Goal: Find specific page/section: Find specific page/section

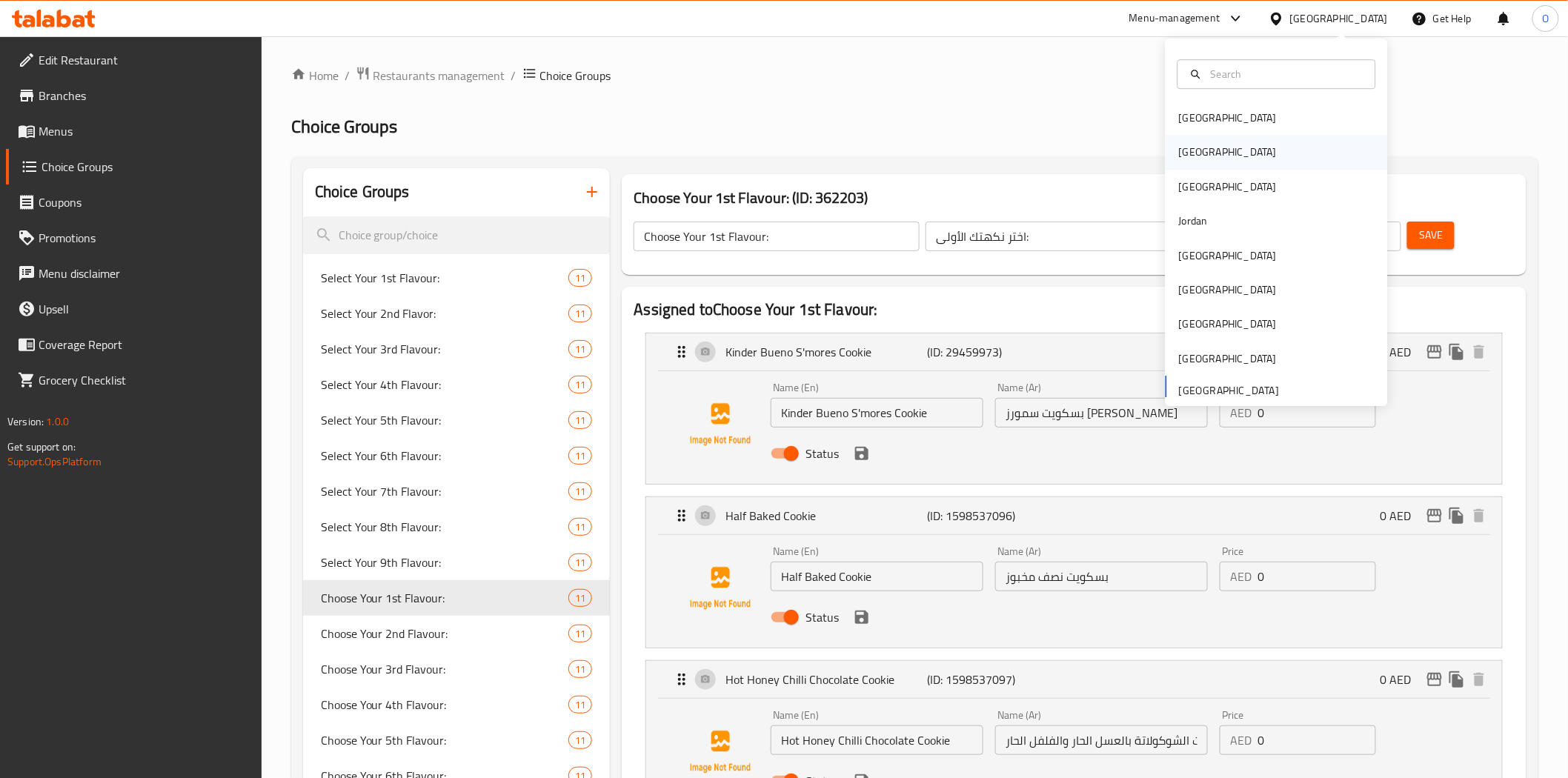
click at [1195, 137] on div "[GEOGRAPHIC_DATA]" at bounding box center [1228, 152] width 122 height 34
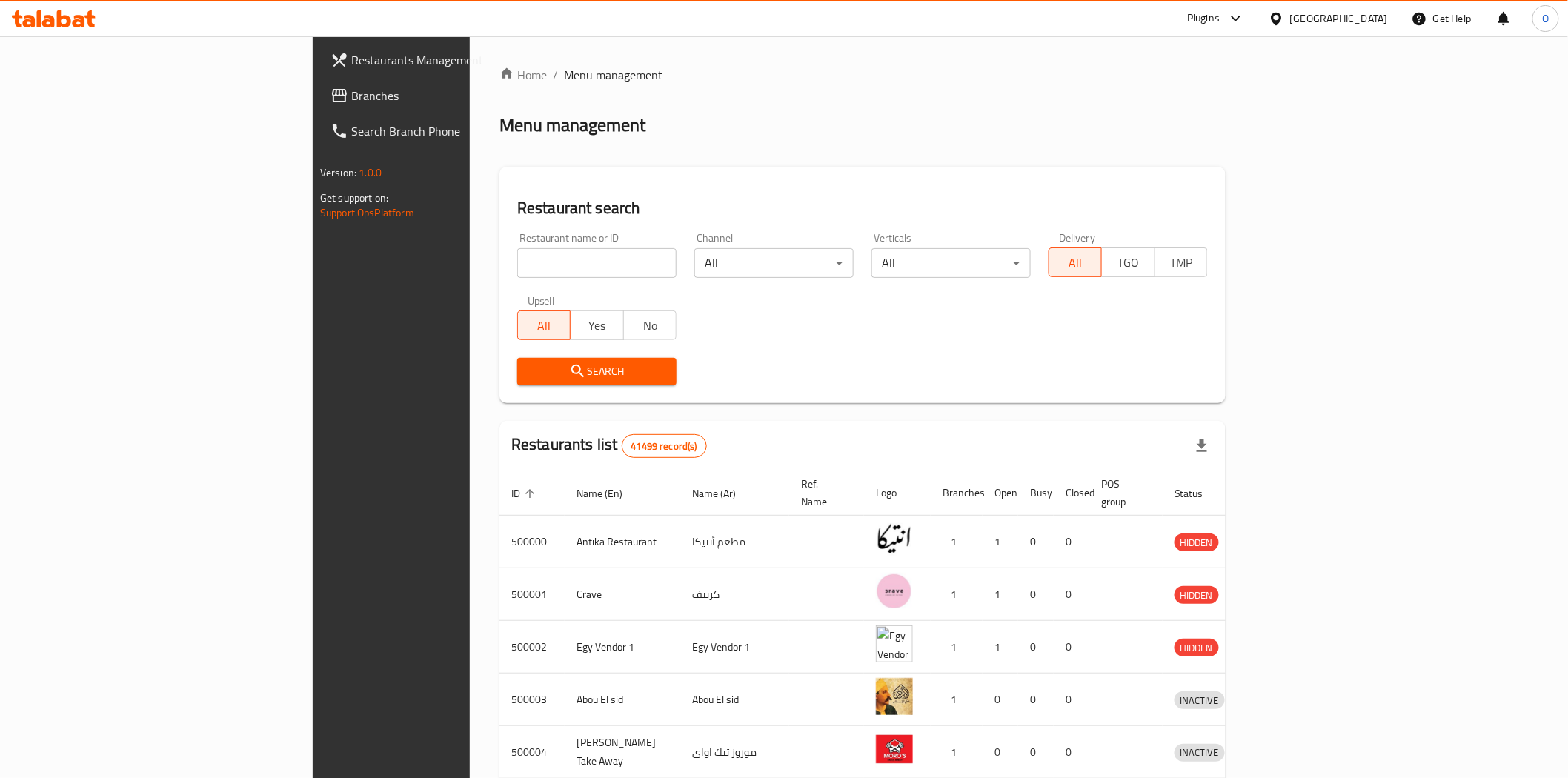
click at [517, 261] on input "search" at bounding box center [597, 263] width 159 height 30
paste input "678581"
type input "678581"
click at [517, 382] on button "Search" at bounding box center [597, 371] width 159 height 27
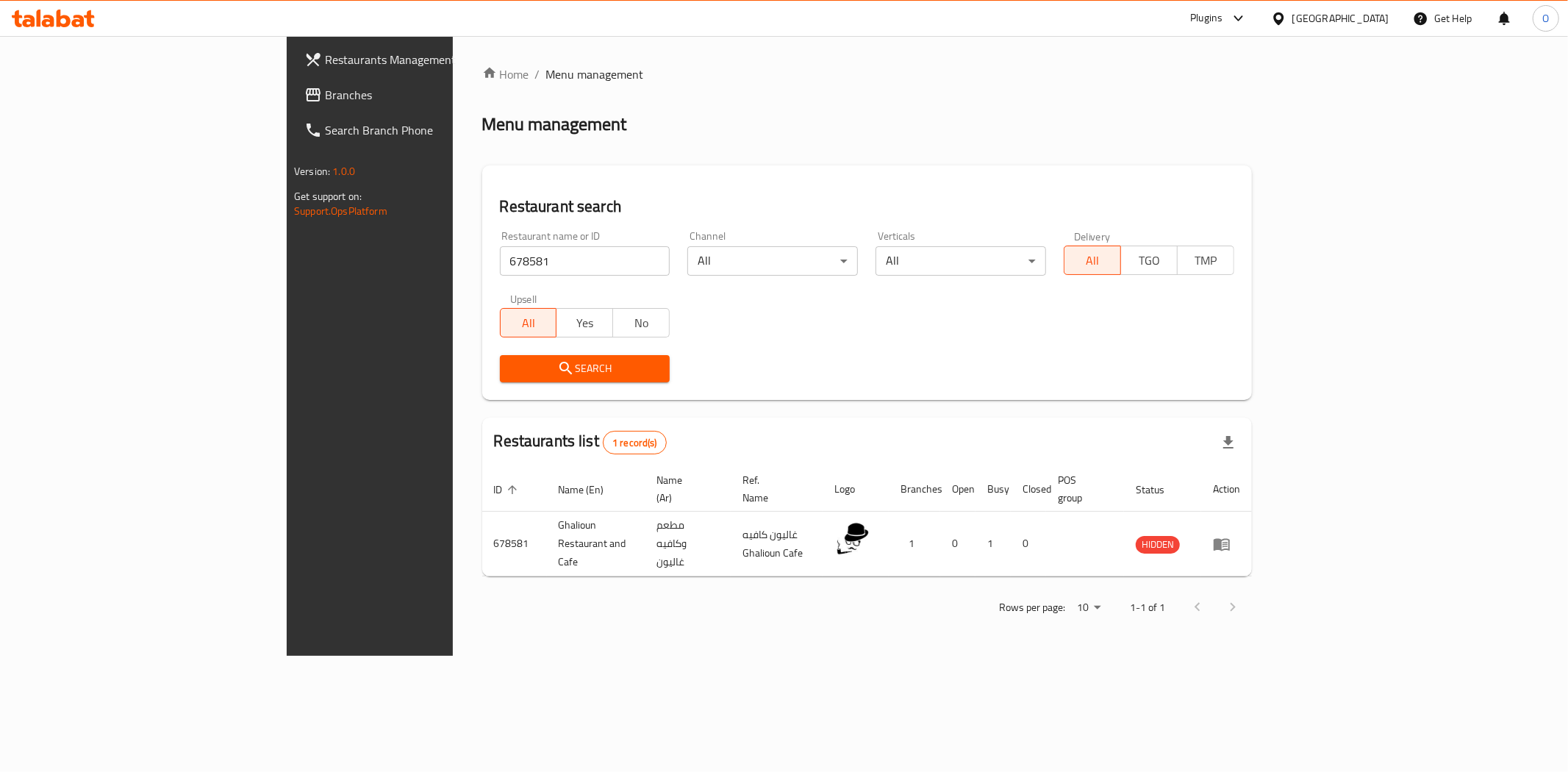
click at [1222, 12] on div "Plugins" at bounding box center [1205, 18] width 32 height 18
click at [1141, 269] on div "Restaurant-Management" at bounding box center [1169, 269] width 115 height 16
